Goal: Task Accomplishment & Management: Manage account settings

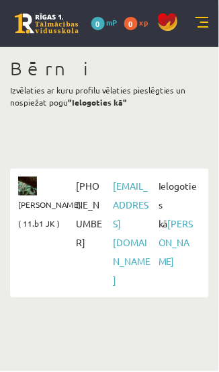
click at [104, 102] on b ""Ielogoties kā"" at bounding box center [97, 102] width 59 height 11
click at [99, 104] on b ""Ielogoties kā"" at bounding box center [97, 102] width 59 height 11
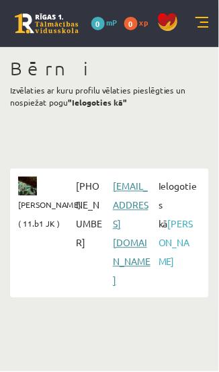
click at [136, 208] on link "[EMAIL_ADDRESS][DOMAIN_NAME]" at bounding box center [132, 233] width 38 height 106
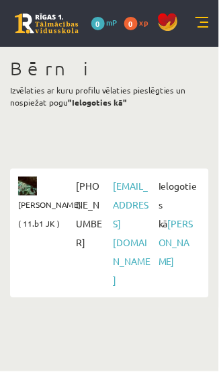
click at [207, 21] on link at bounding box center [202, 23] width 13 height 13
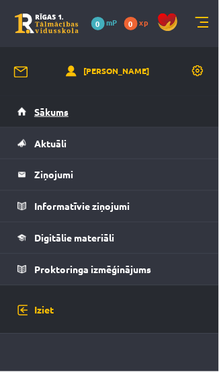
click at [133, 114] on link "Sākums" at bounding box center [110, 111] width 185 height 31
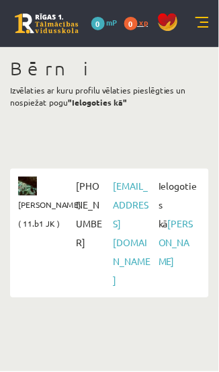
click at [139, 23] on link "0 xp" at bounding box center [140, 22] width 31 height 11
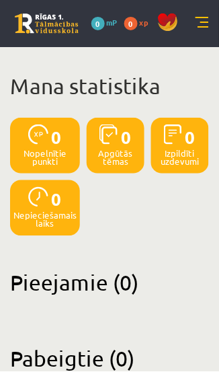
click at [103, 26] on span "0" at bounding box center [98, 23] width 13 height 13
click at [205, 22] on link at bounding box center [202, 23] width 13 height 13
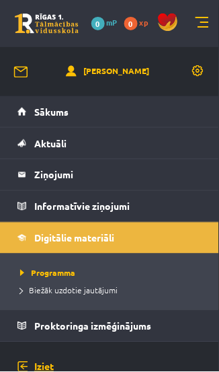
click at [68, 370] on link "Iziet" at bounding box center [110, 367] width 185 height 49
